Goal: Information Seeking & Learning: Learn about a topic

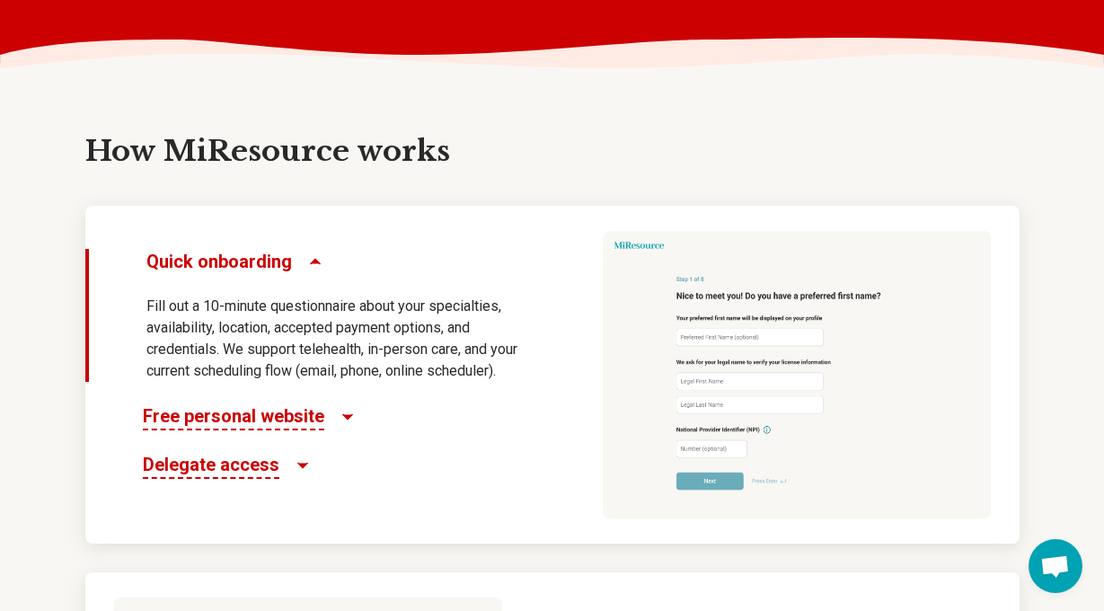
scroll to position [788, 0]
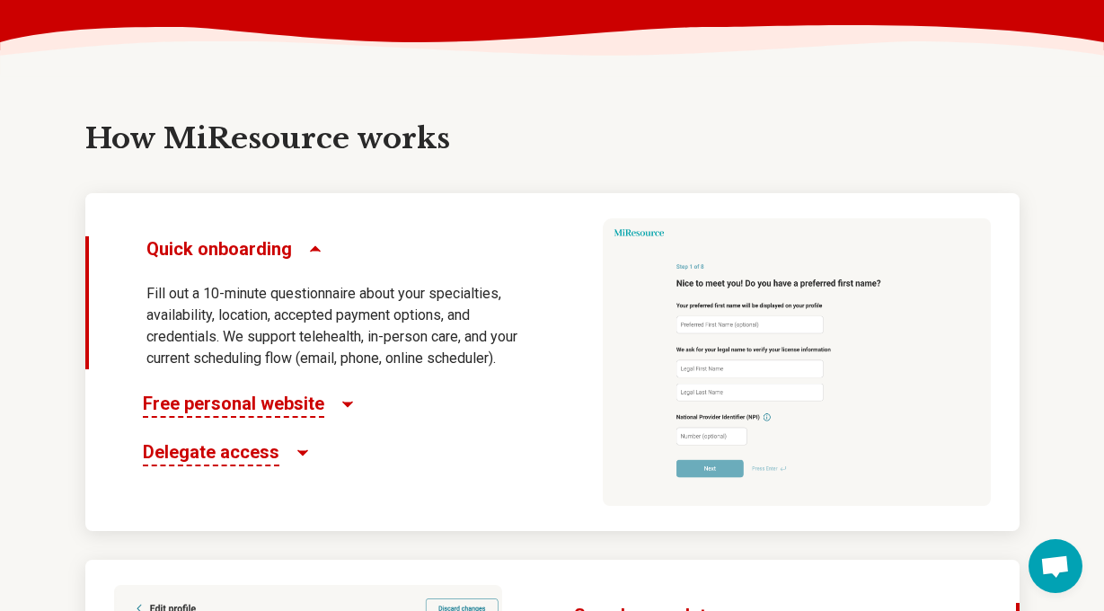
click at [299, 405] on span "Free personal website" at bounding box center [234, 404] width 182 height 27
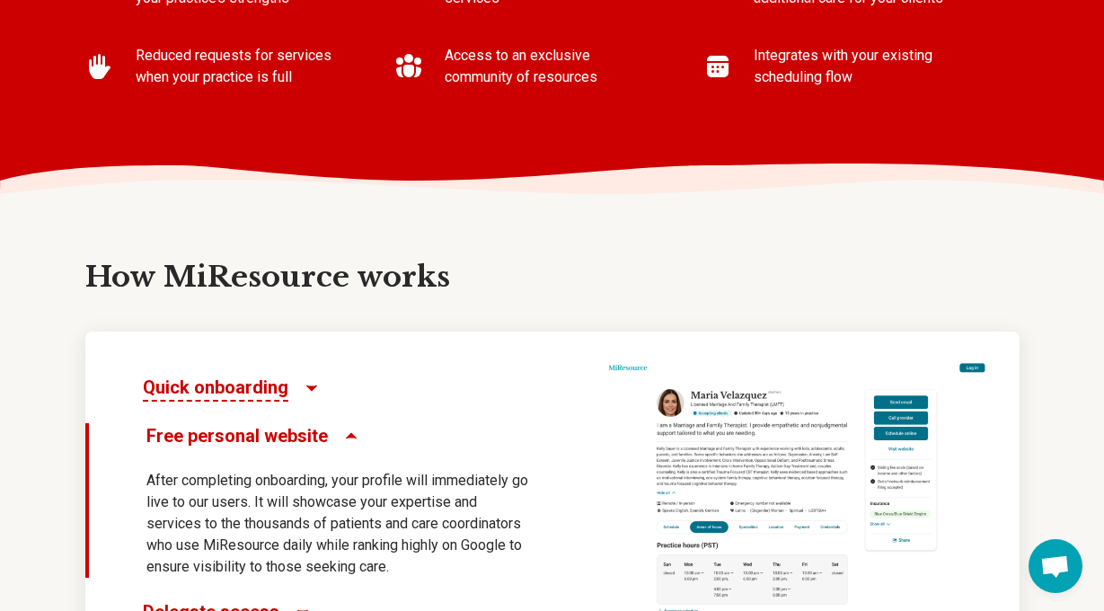
scroll to position [0, 0]
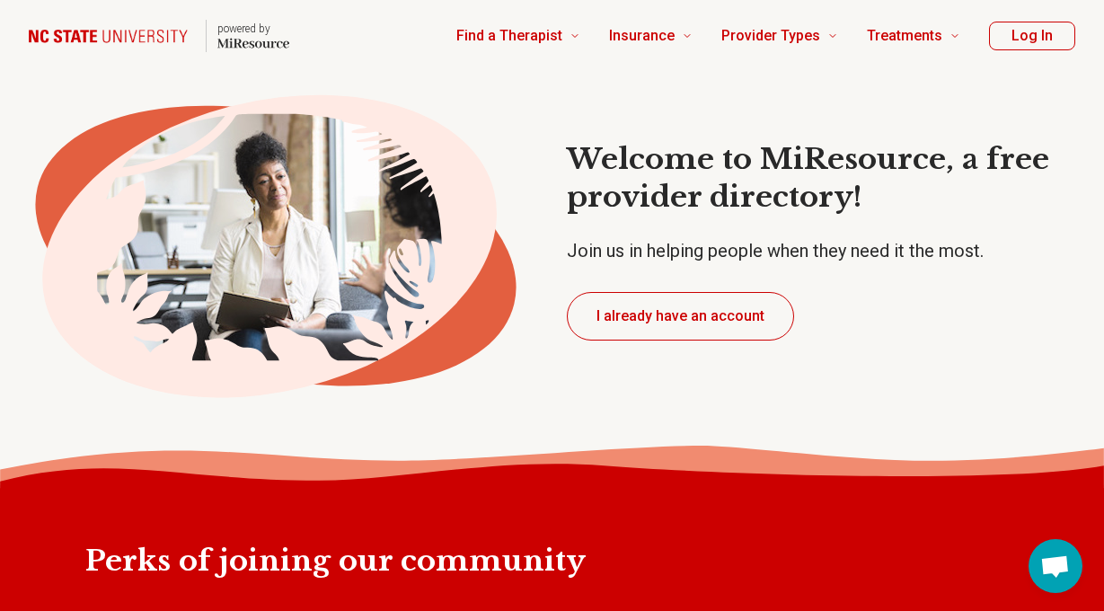
click at [764, 202] on h1 "Welcome to MiResource, a free provider directory!" at bounding box center [833, 178] width 532 height 75
click at [760, 249] on p "Join us in helping people when they need it the most." at bounding box center [833, 250] width 532 height 25
click at [1006, 40] on button "Log In" at bounding box center [1032, 36] width 86 height 29
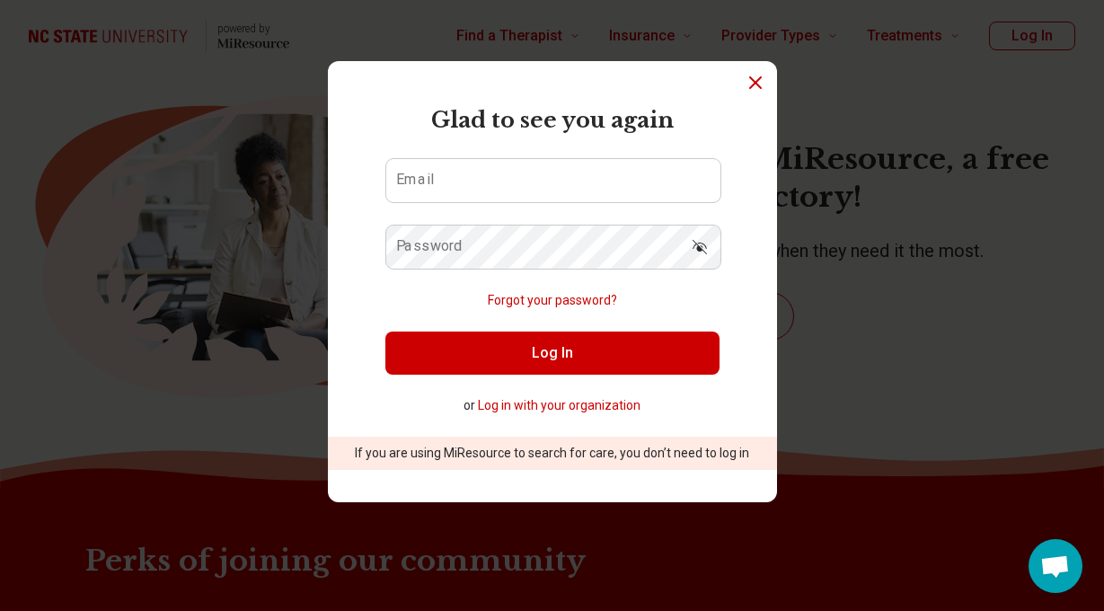
click at [751, 79] on icon "Dismiss" at bounding box center [755, 82] width 11 height 11
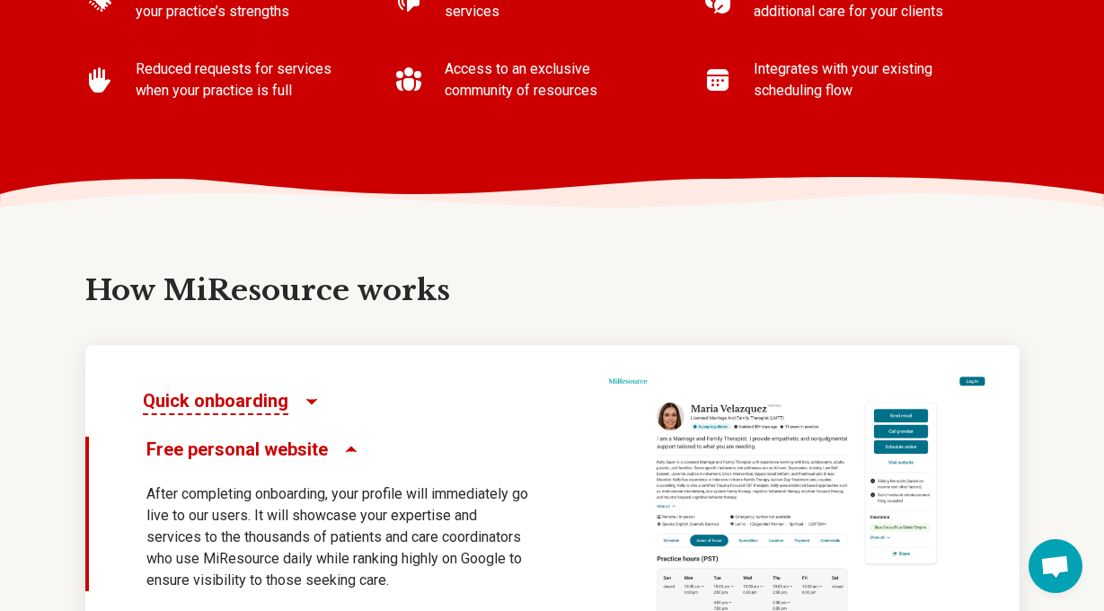
scroll to position [621, 0]
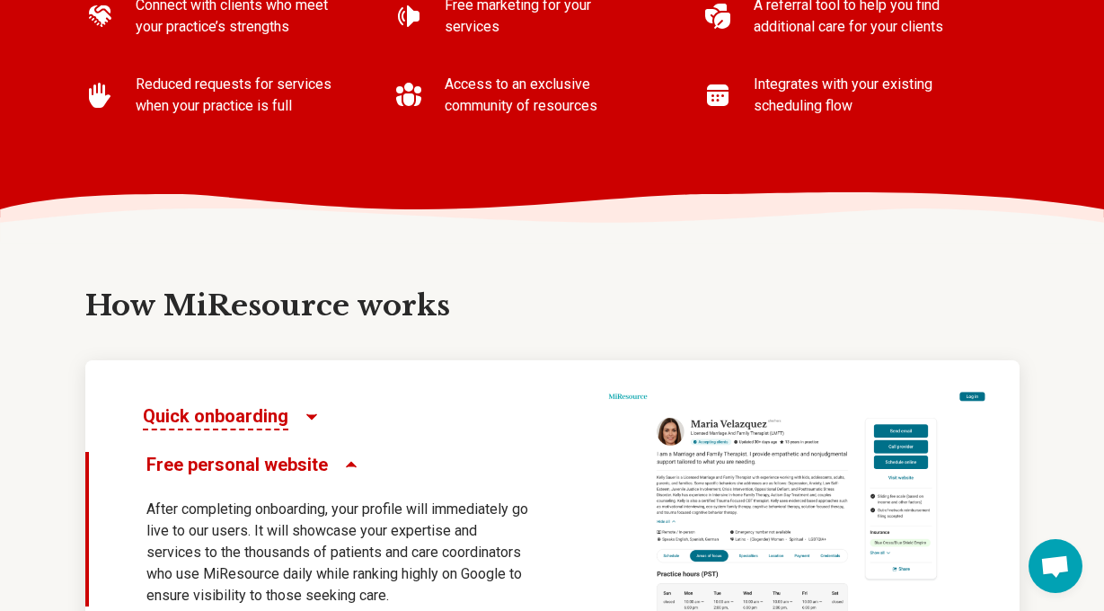
click at [275, 419] on span "Quick onboarding" at bounding box center [216, 416] width 146 height 27
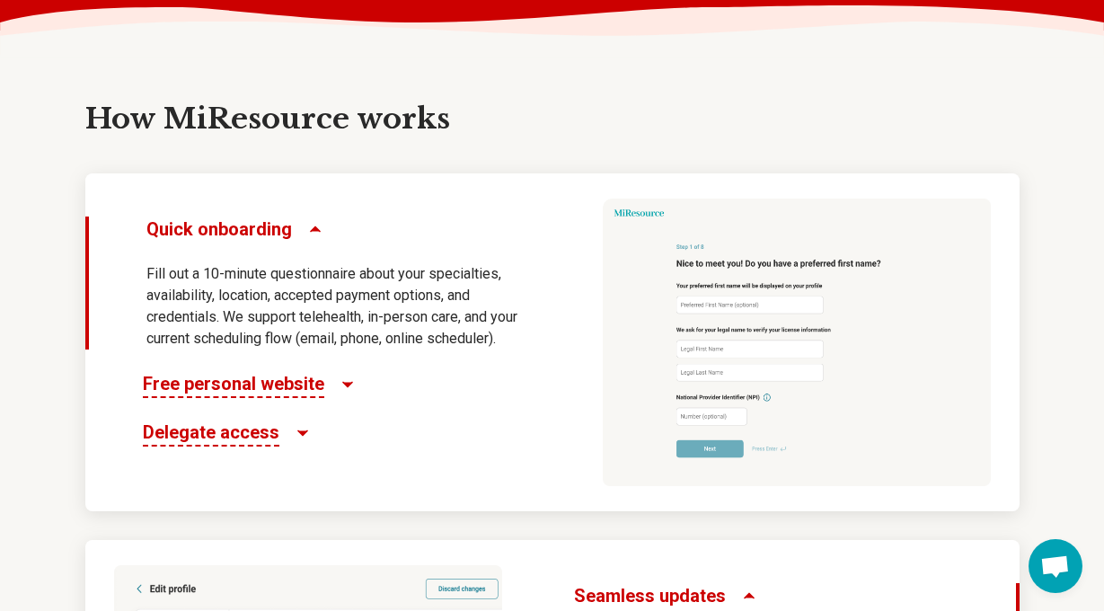
scroll to position [835, 0]
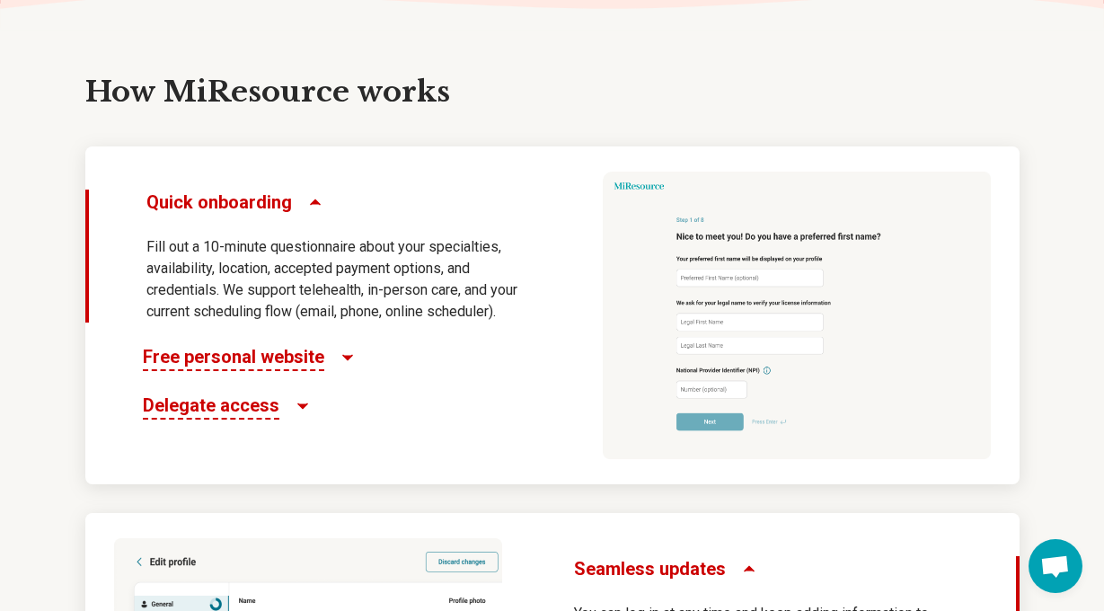
click at [297, 360] on span "Free personal website" at bounding box center [234, 357] width 182 height 27
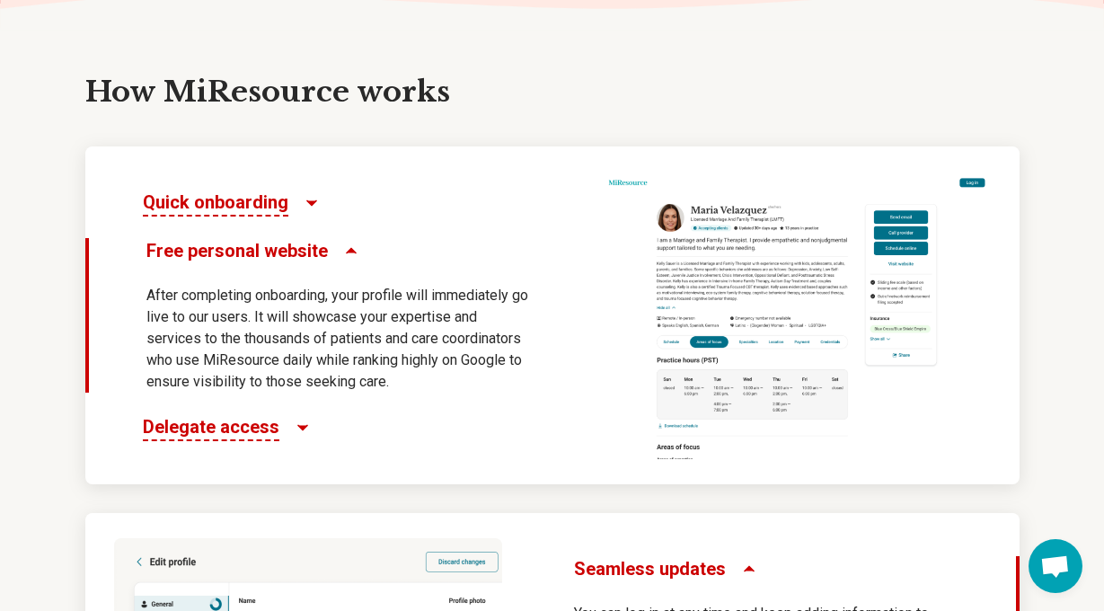
click at [266, 428] on span "Delegate access" at bounding box center [211, 427] width 137 height 27
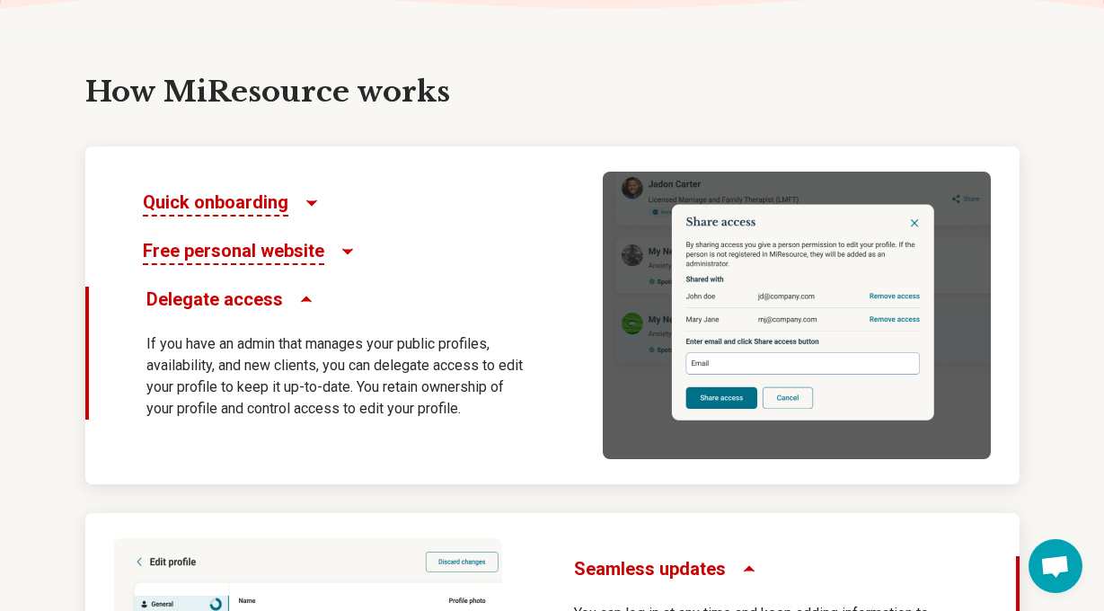
click at [437, 271] on div "Quick onboarding Free personal website Delegate access If you have an admin tha…" at bounding box center [336, 315] width 503 height 338
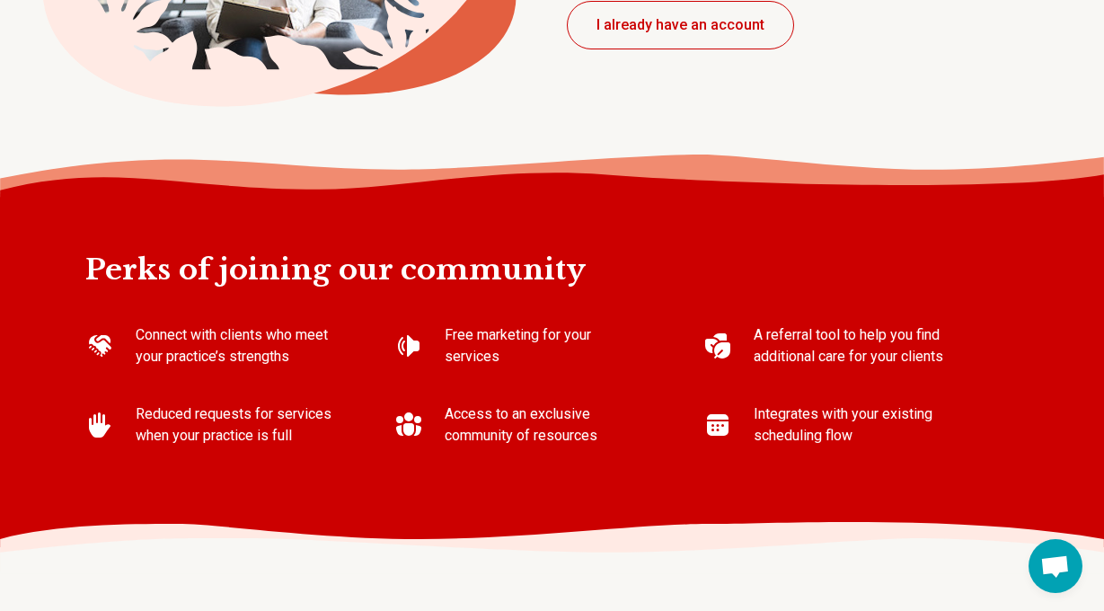
scroll to position [0, 0]
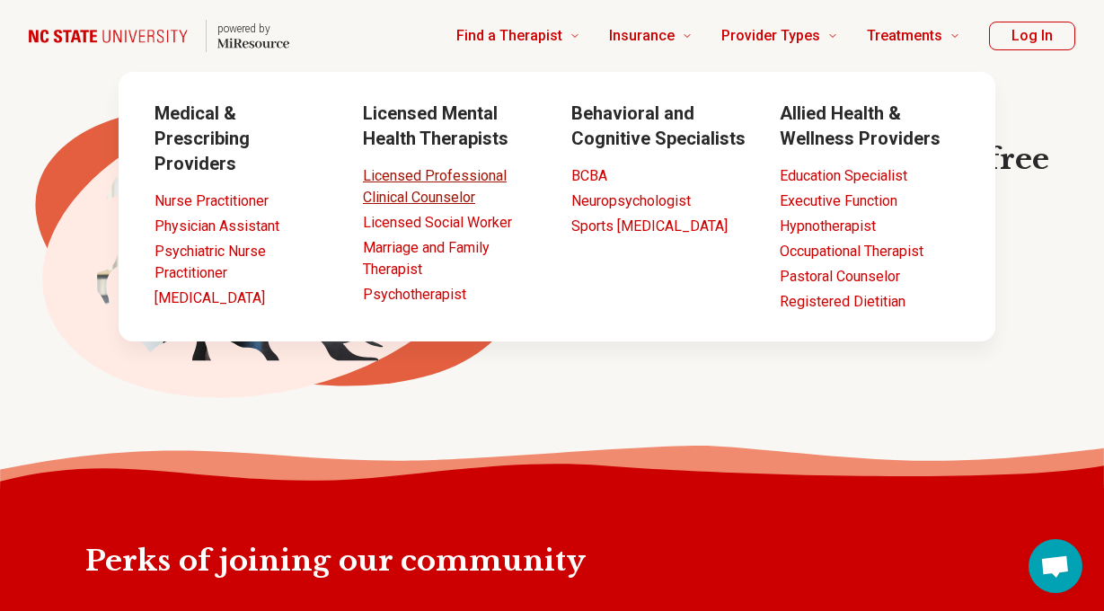
click at [472, 199] on link "Licensed Professional Clinical Counselor" at bounding box center [435, 186] width 144 height 39
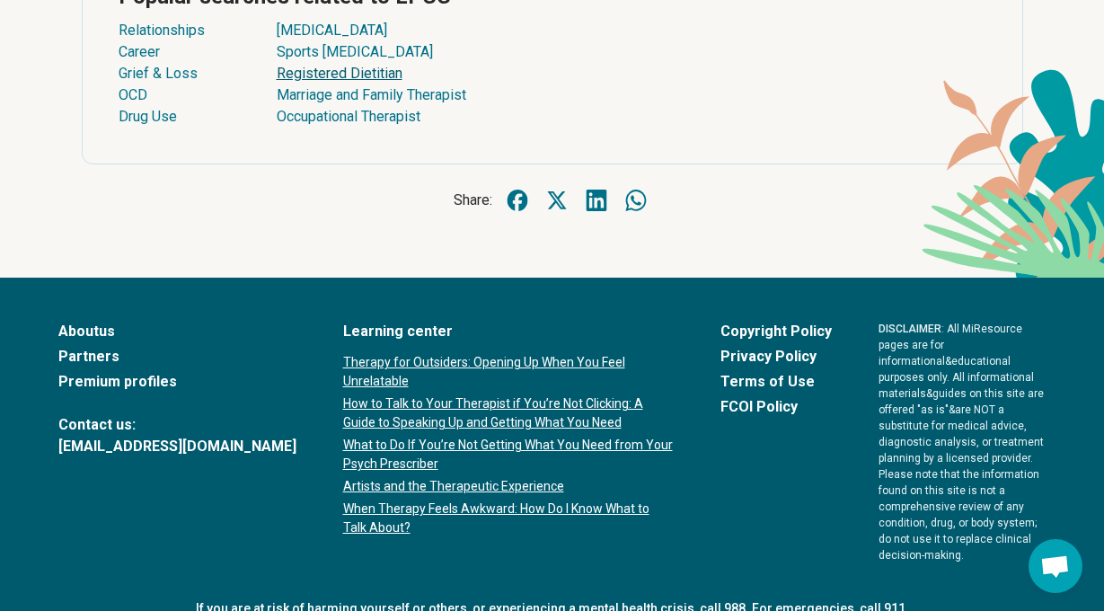
scroll to position [5060, 0]
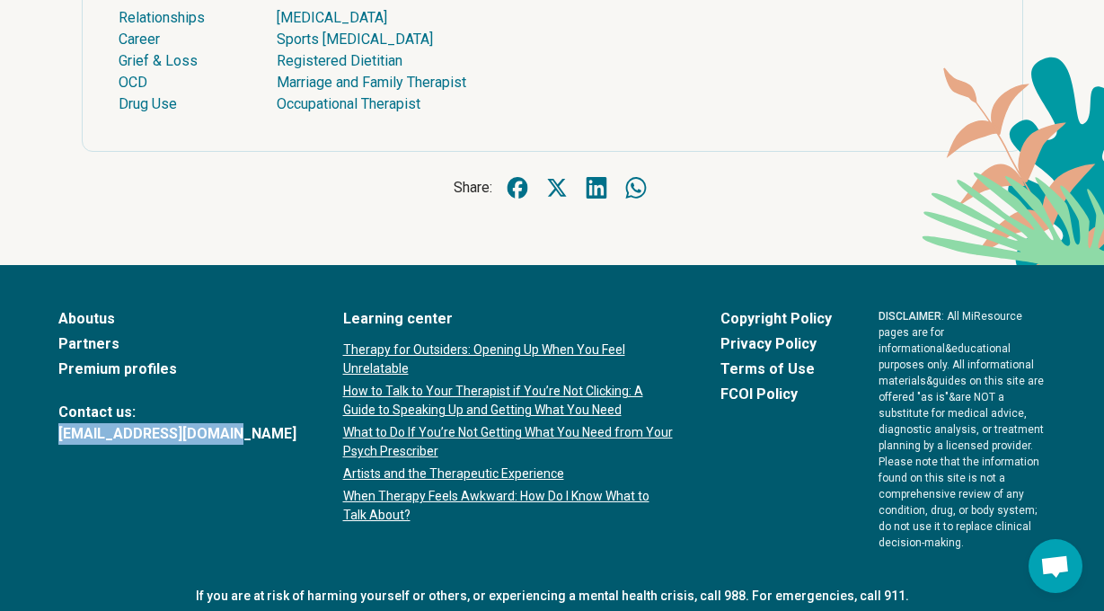
drag, startPoint x: 226, startPoint y: 384, endPoint x: 47, endPoint y: 378, distance: 179.8
click at [47, 378] on footer "About us Partners Premium profiles Contact us: [EMAIL_ADDRESS][DOMAIN_NAME] Lea…" at bounding box center [552, 475] width 1104 height 420
copy link "[EMAIL_ADDRESS][DOMAIN_NAME]"
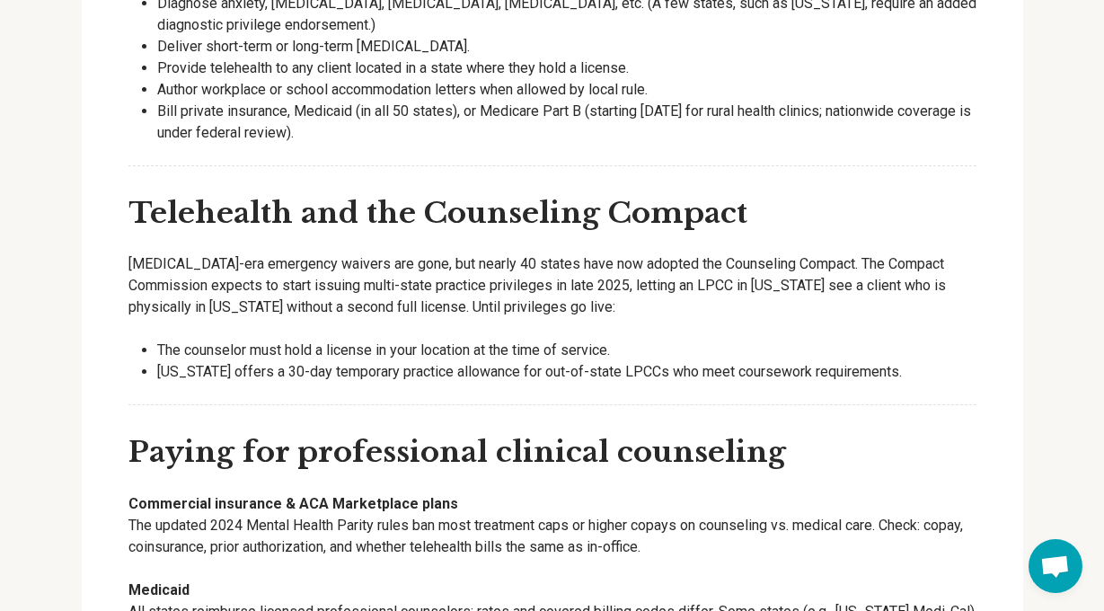
scroll to position [3753, 0]
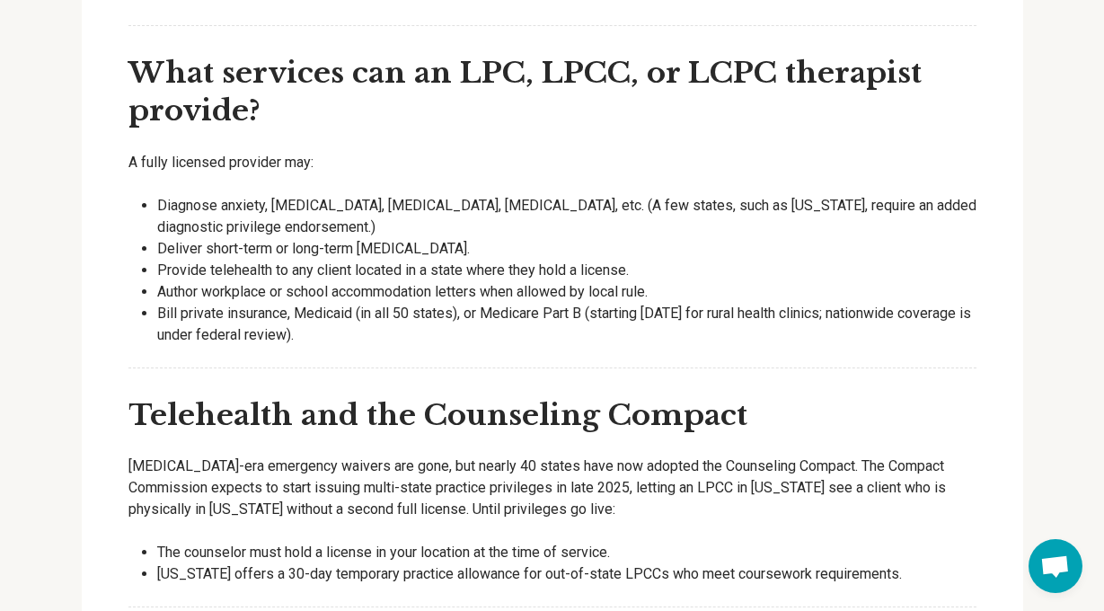
type textarea "*"
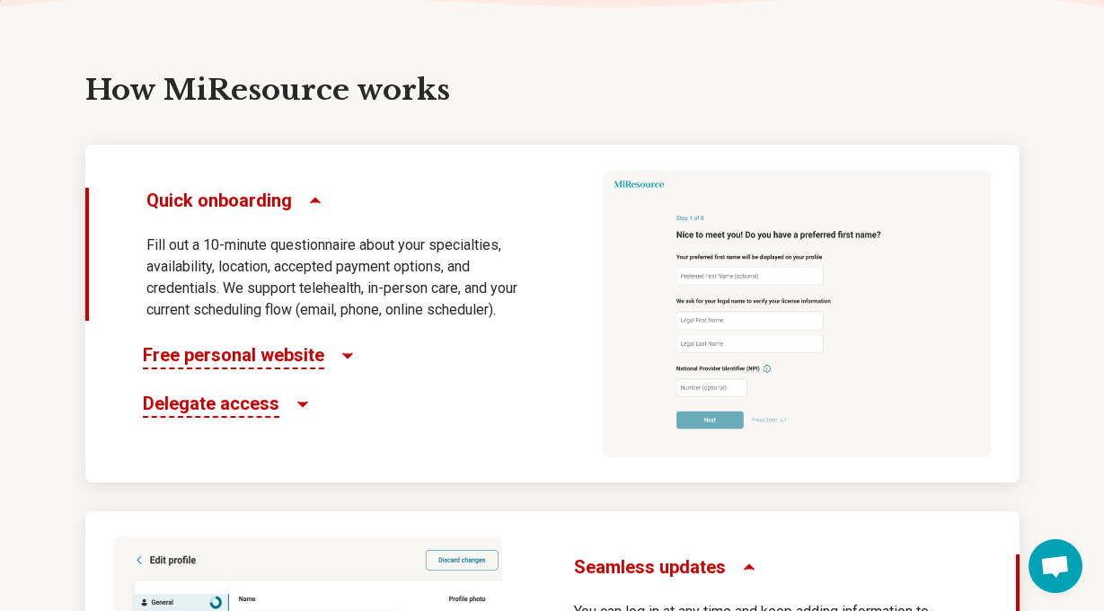
scroll to position [839, 0]
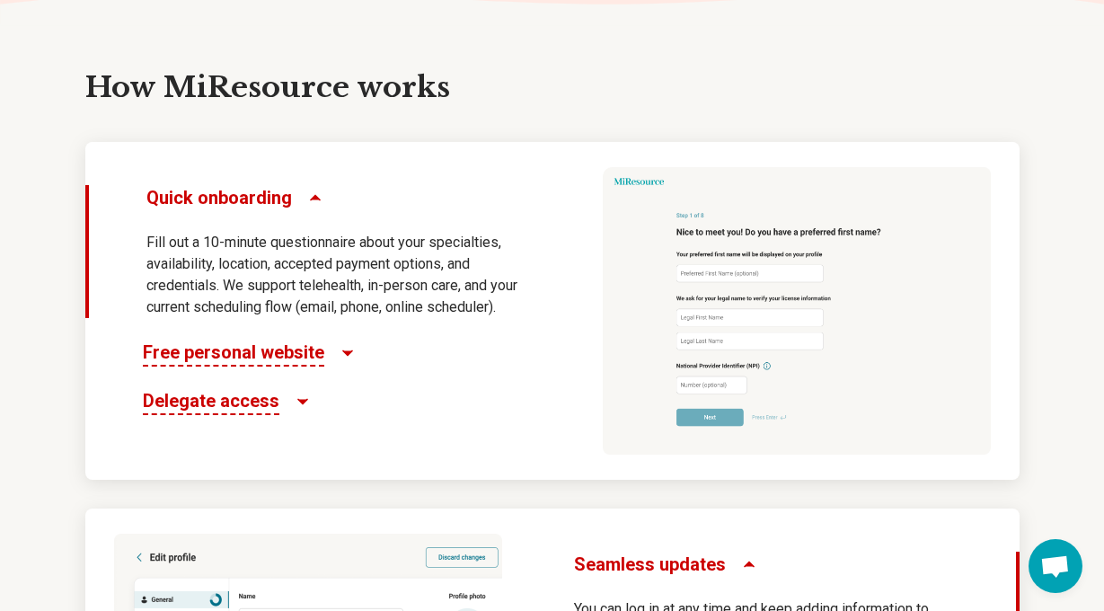
click at [289, 357] on span "Free personal website" at bounding box center [234, 353] width 182 height 27
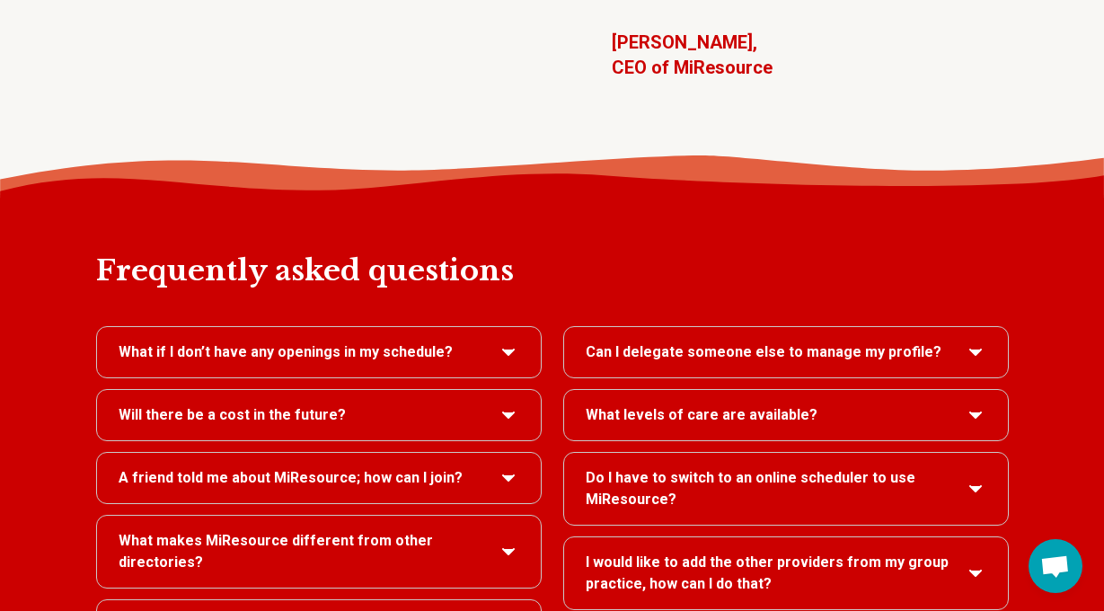
scroll to position [3540, 0]
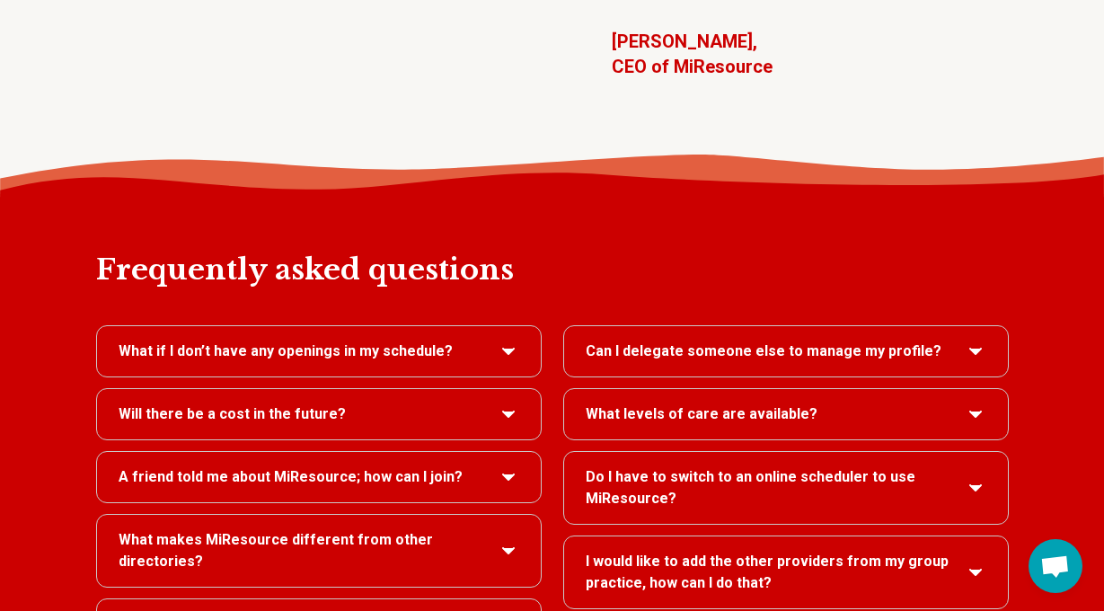
click at [306, 341] on span "What if I don’t have any openings in my schedule?" at bounding box center [286, 352] width 334 height 22
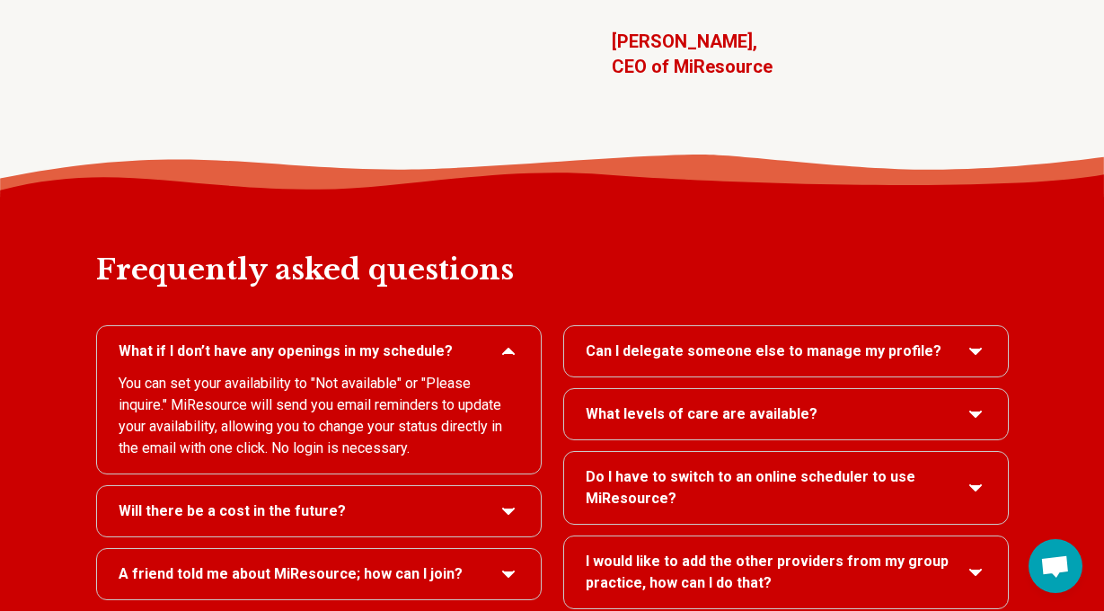
click at [299, 501] on span "Will there be a cost in the future?" at bounding box center [232, 512] width 227 height 22
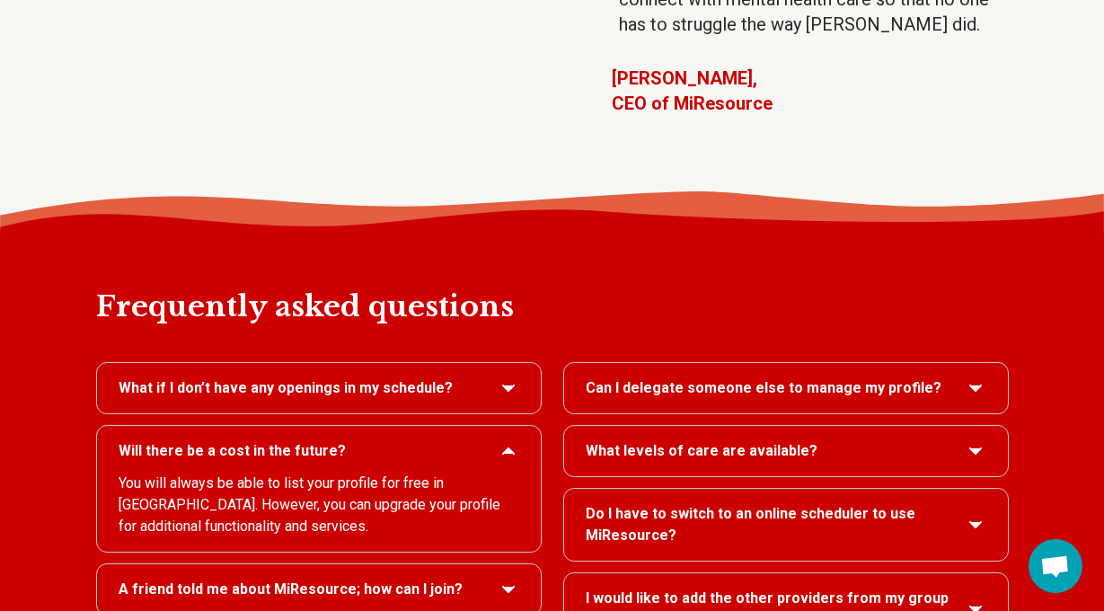
scroll to position [3494, 0]
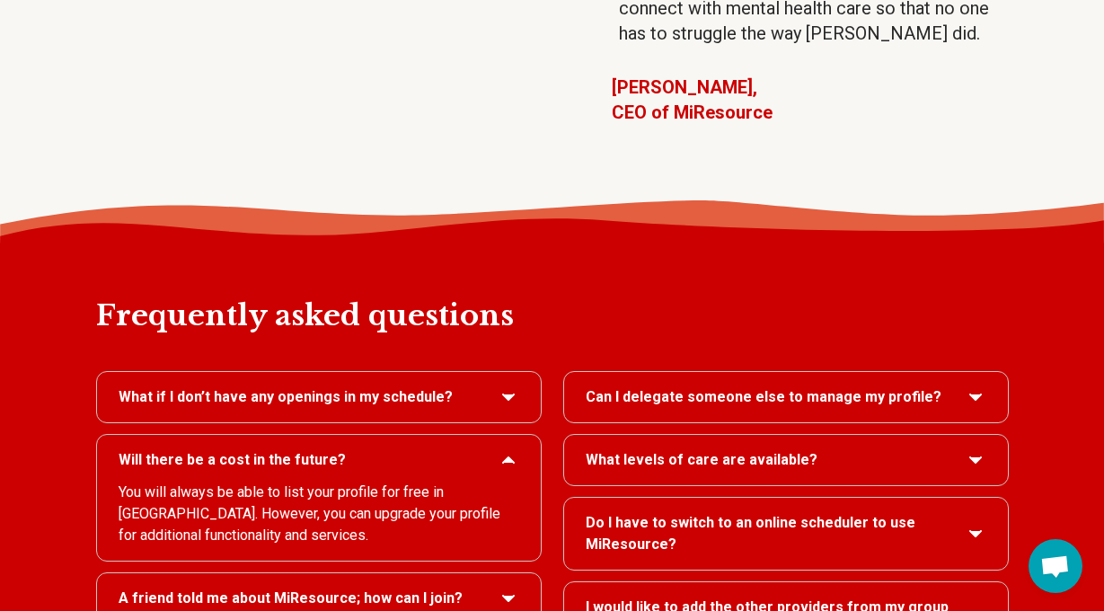
click at [366, 386] on span "What if I don’t have any openings in my schedule?" at bounding box center [286, 397] width 334 height 22
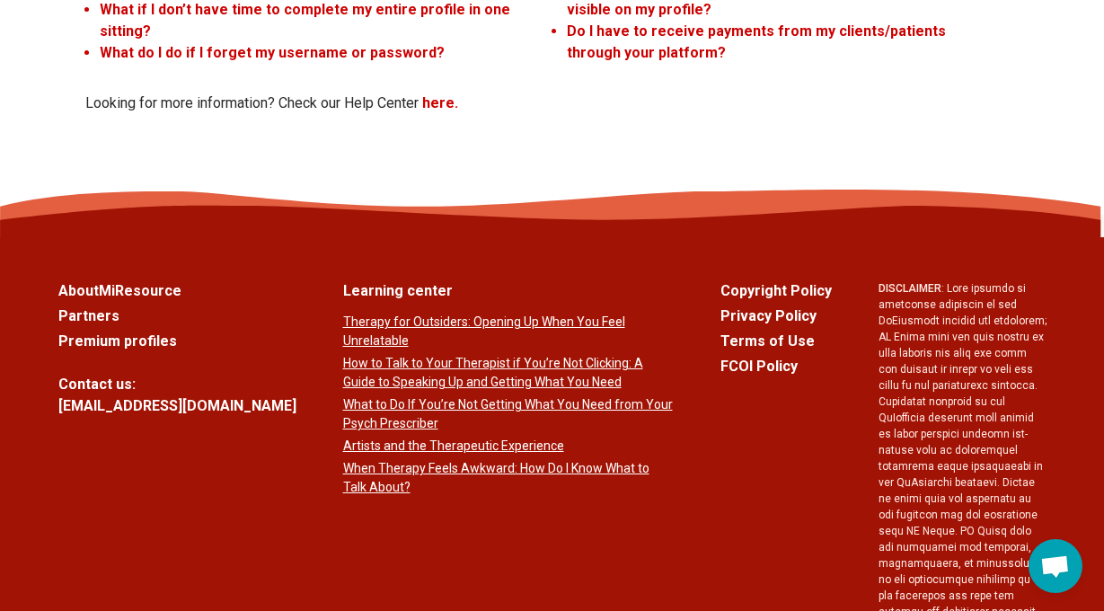
scroll to position [5111, 0]
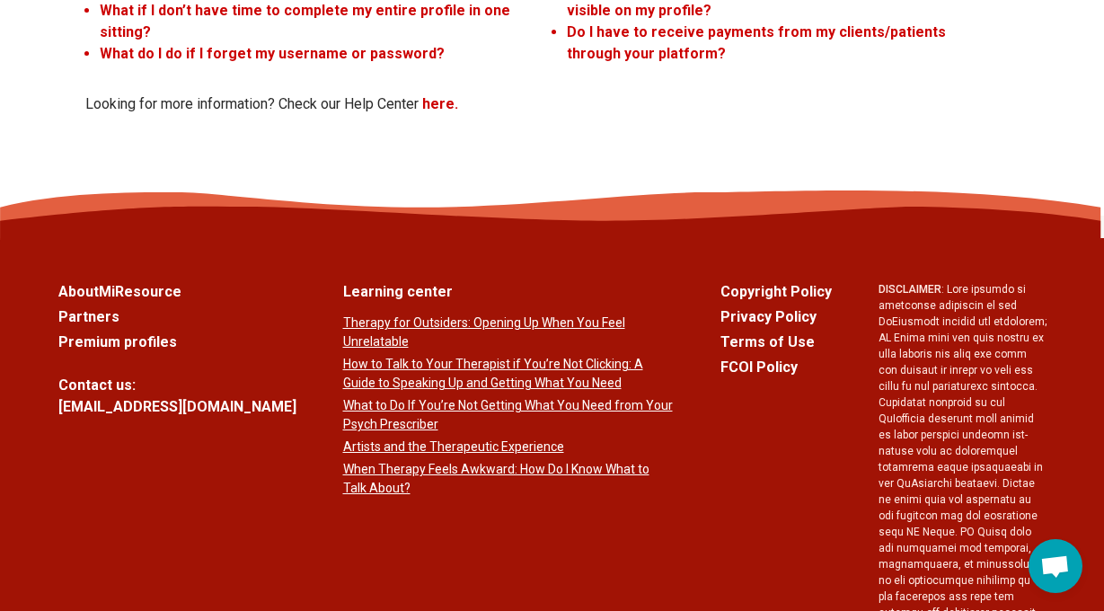
click at [101, 306] on link "Partners" at bounding box center [177, 317] width 238 height 22
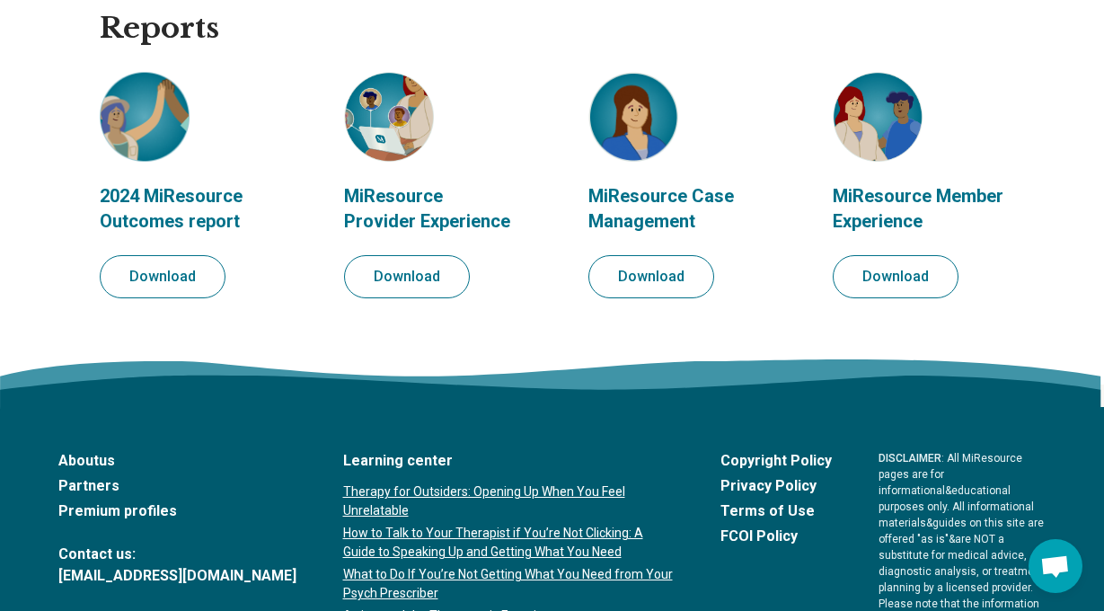
scroll to position [2083, 0]
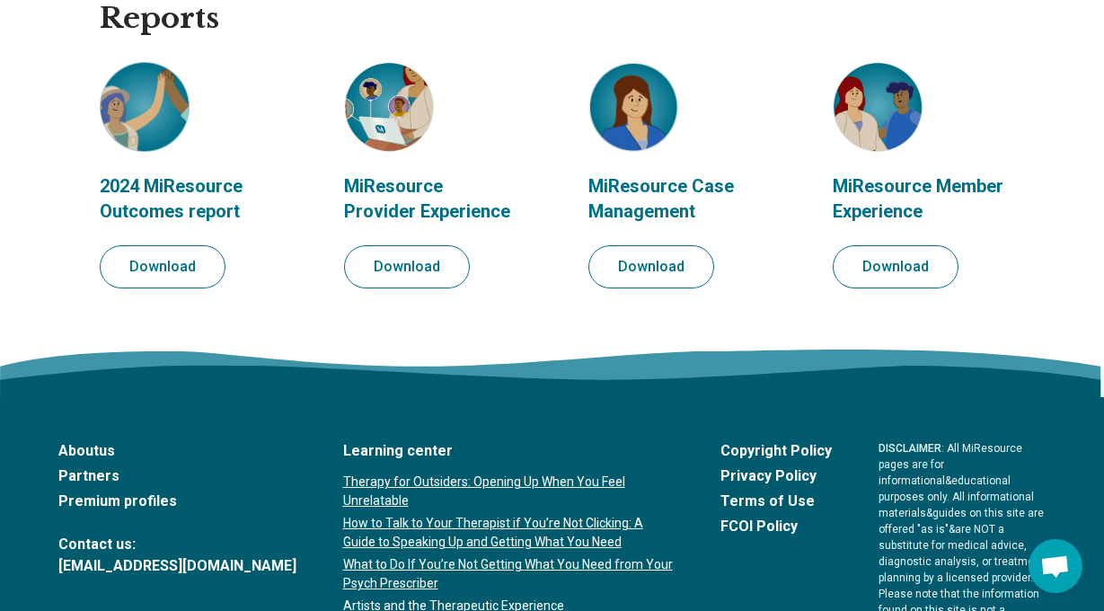
click at [108, 497] on link "Premium profiles" at bounding box center [177, 502] width 238 height 22
